Goal: Browse casually: Explore the website without a specific task or goal

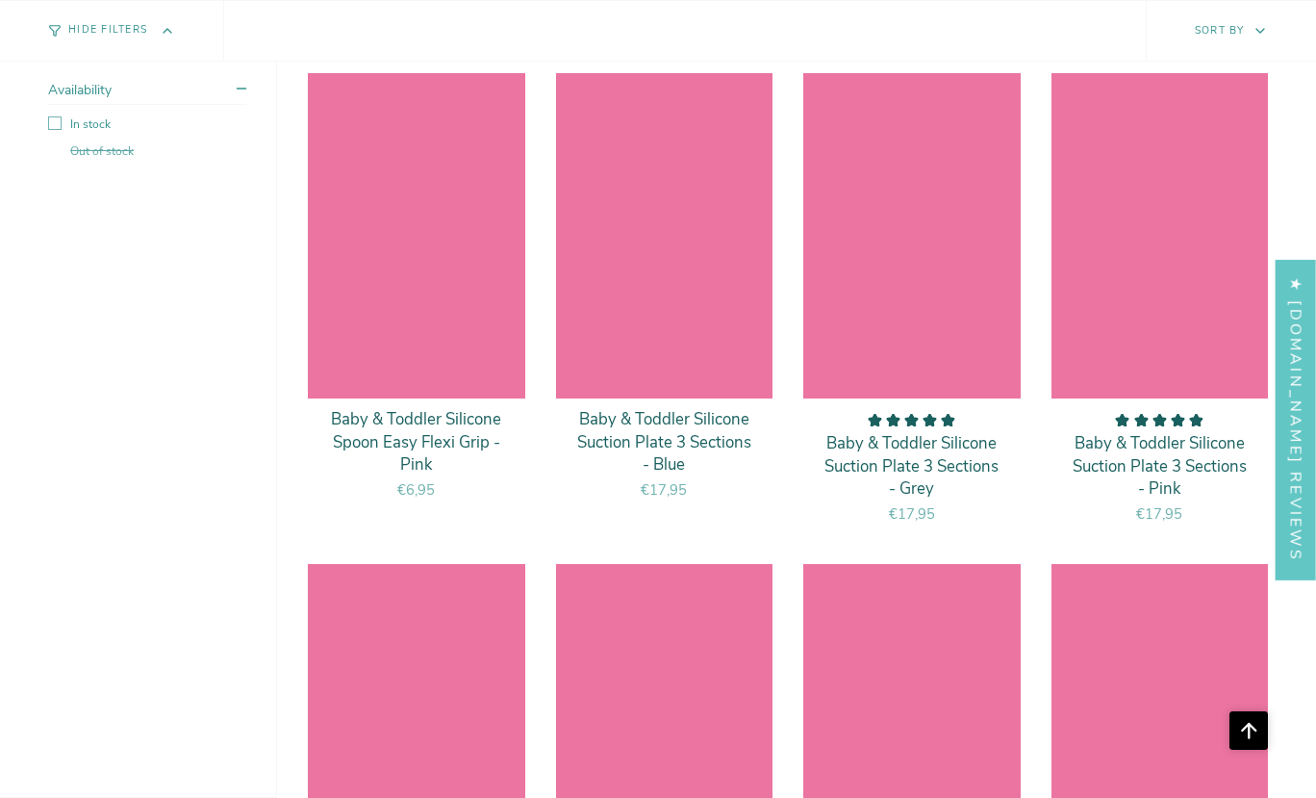
scroll to position [7316, 0]
